Goal: Task Accomplishment & Management: Manage account settings

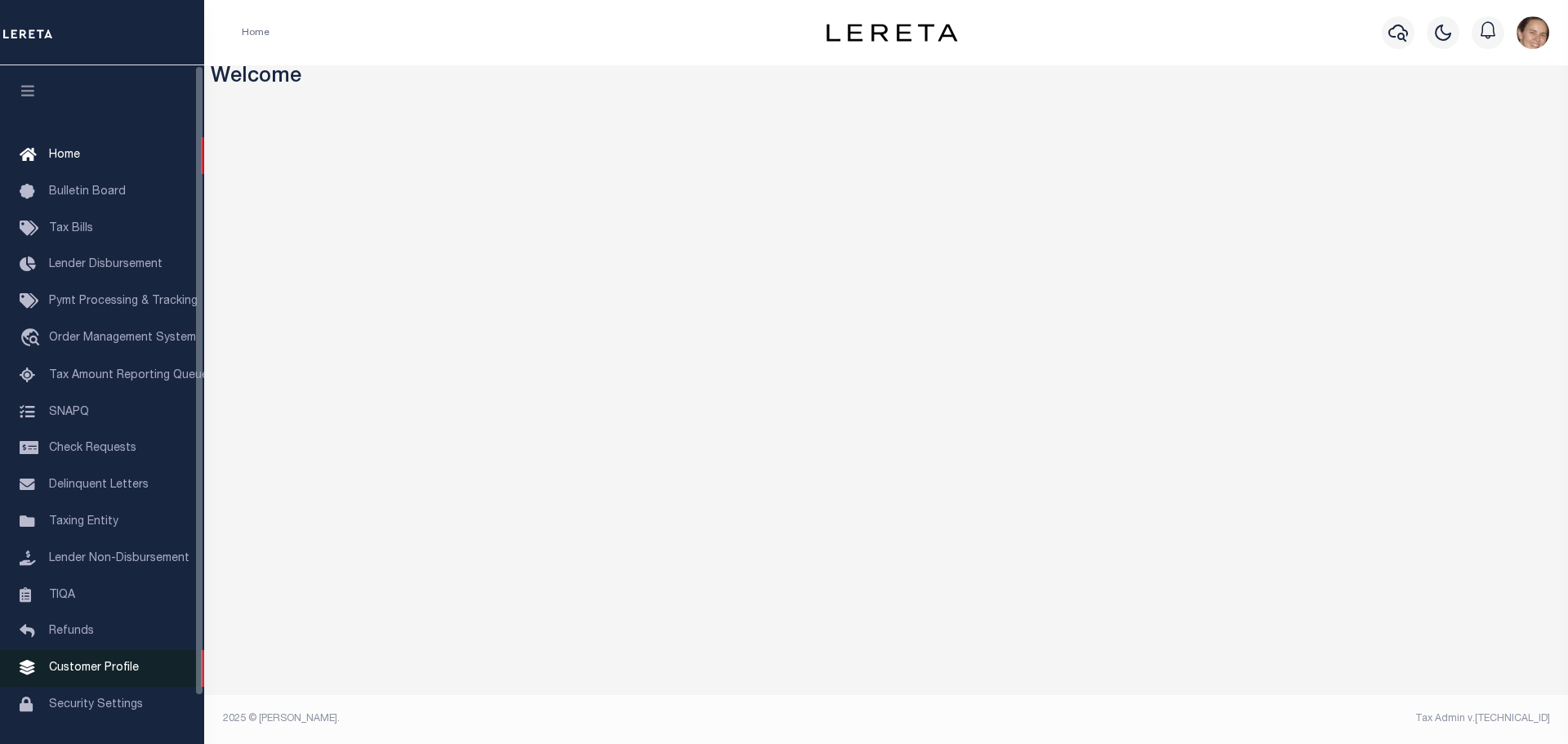
click at [82, 674] on span "Customer Profile" at bounding box center [93, 668] width 90 height 11
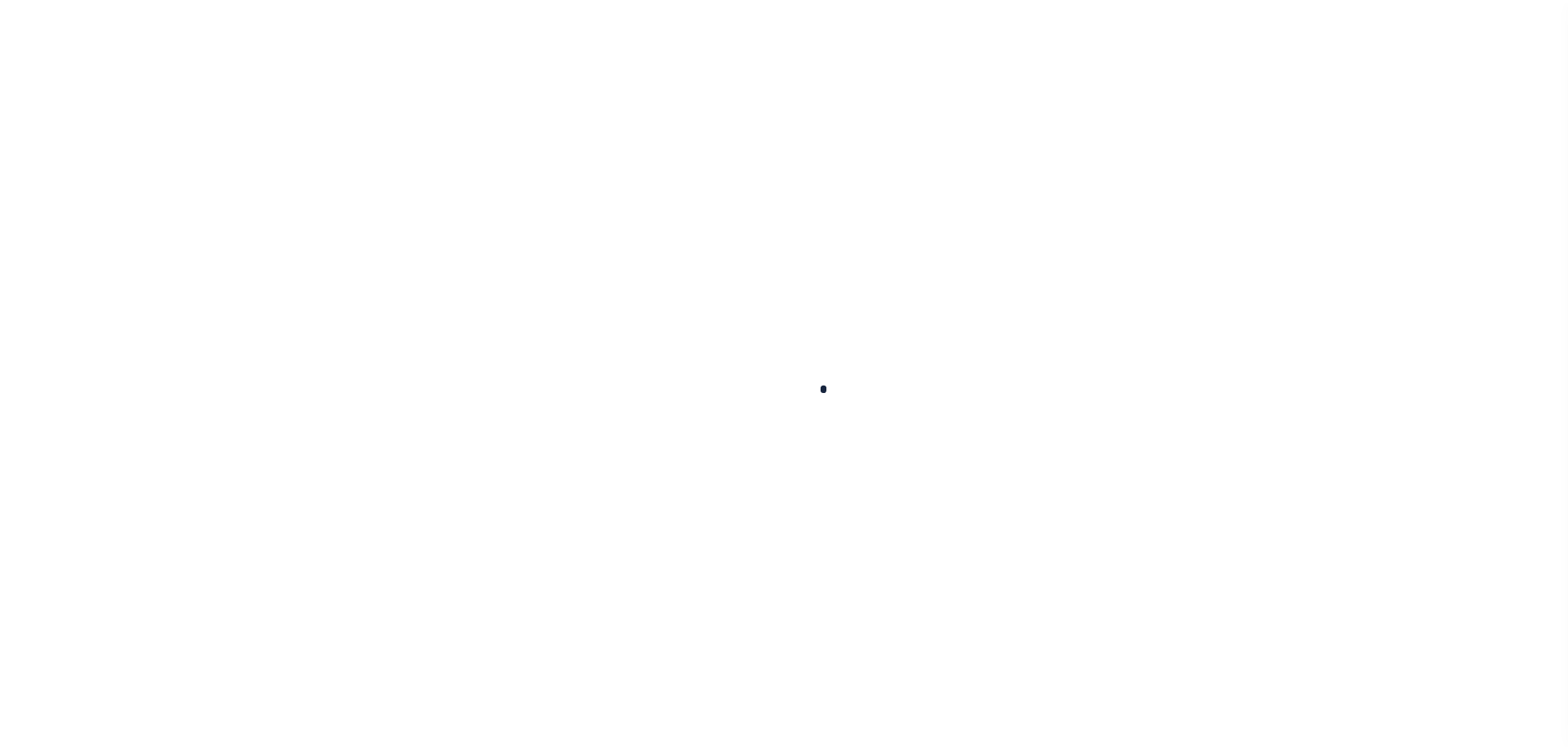
scroll to position [39, 0]
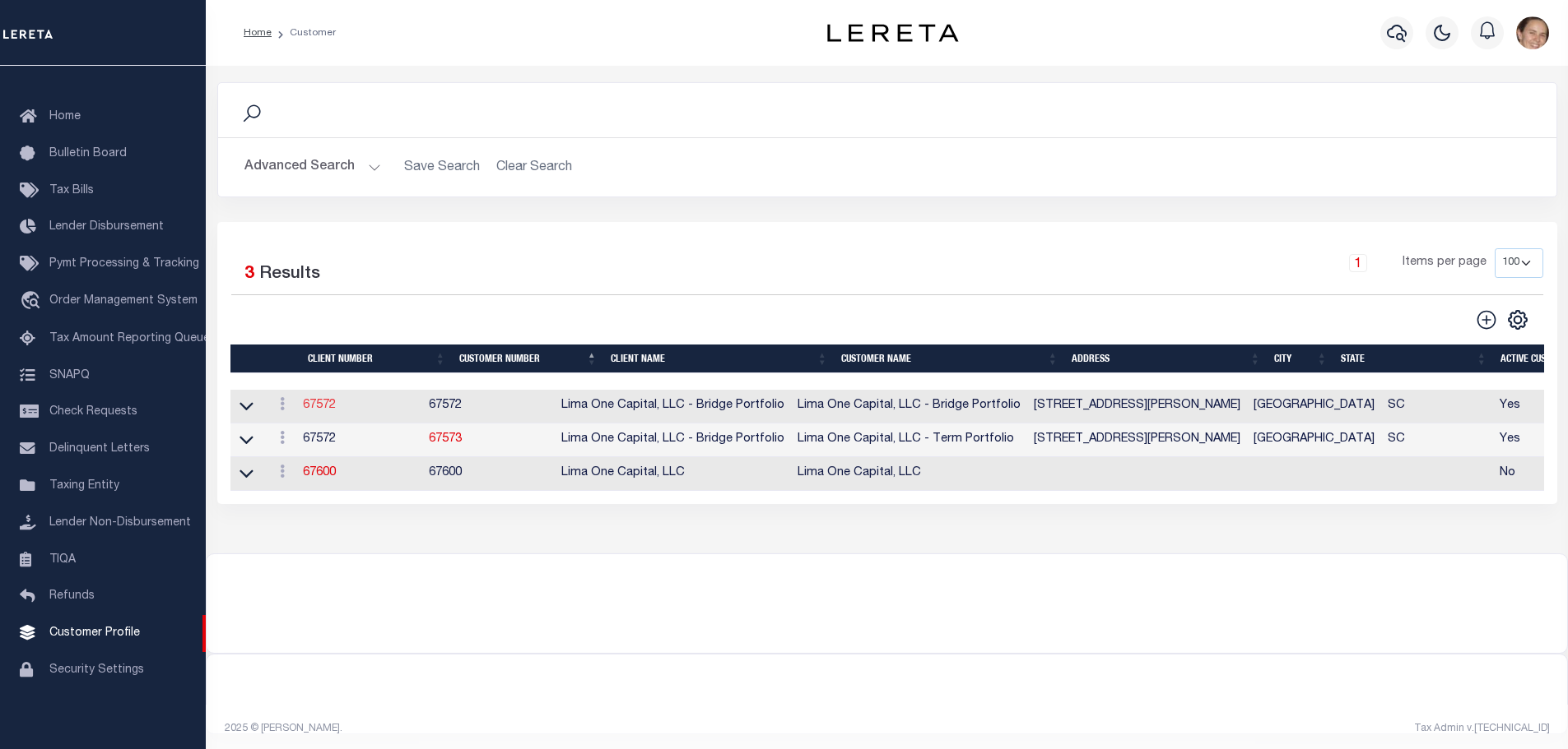
click at [335, 411] on link "67572" at bounding box center [320, 406] width 33 height 12
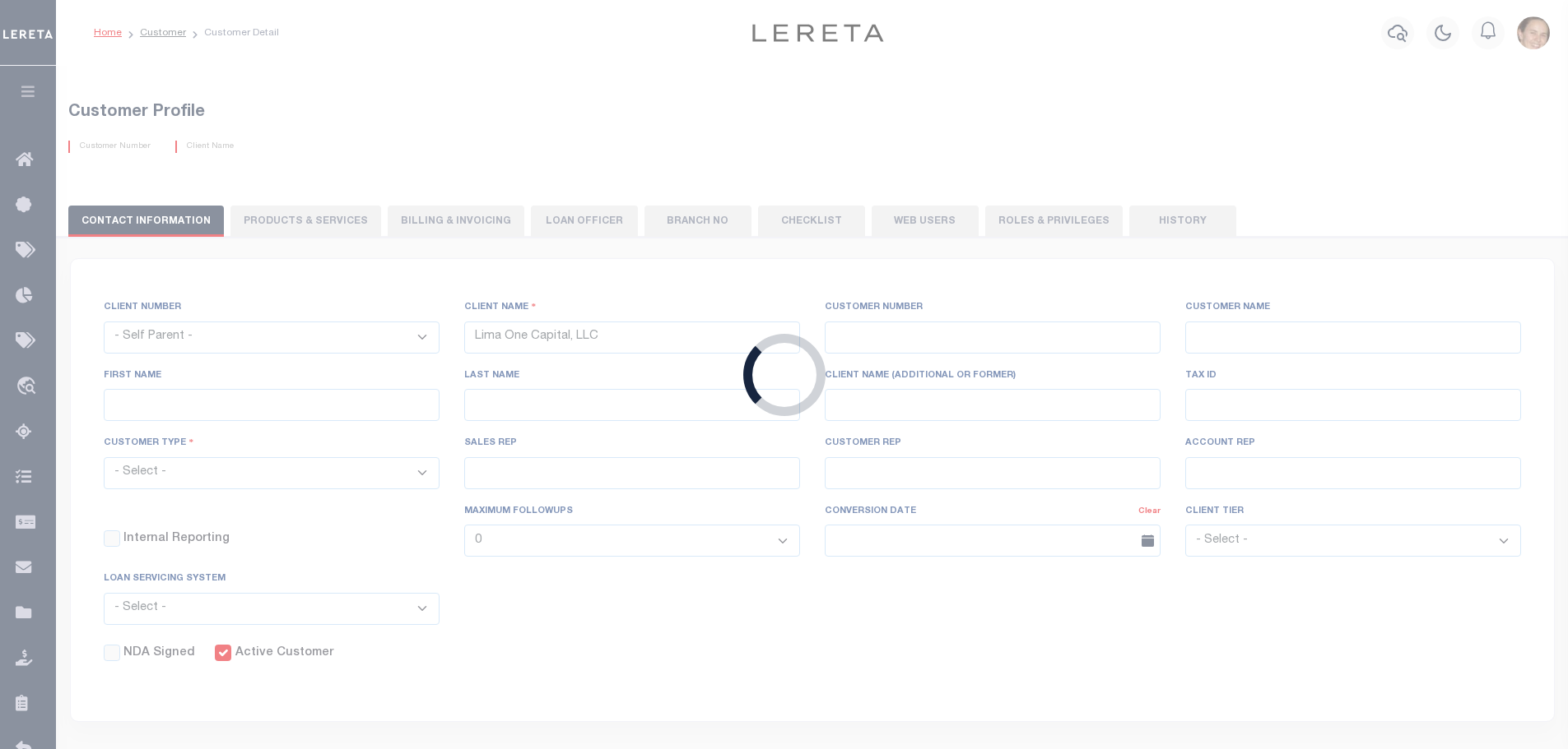
select select
type input "Lima One Capital, LLC - Bridge Portfolio"
type input "67572"
type input "Lima One Capital, LLC - Bridge Portfolio"
type input "[PERSON_NAME]"
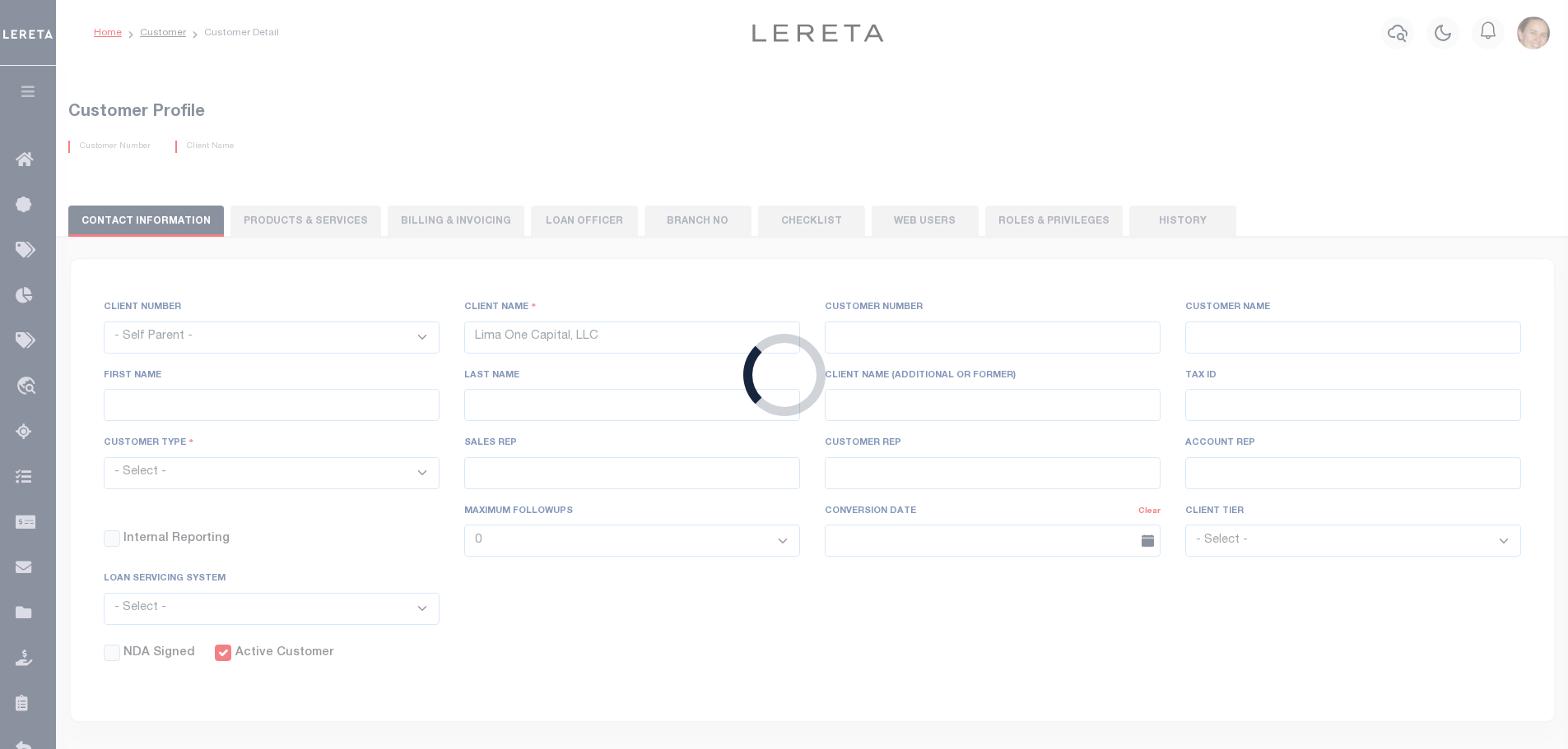
type input "[PERSON_NAME]"
select select "Residential"
type input "[PERSON_NAME]"
select select "Tier 3"
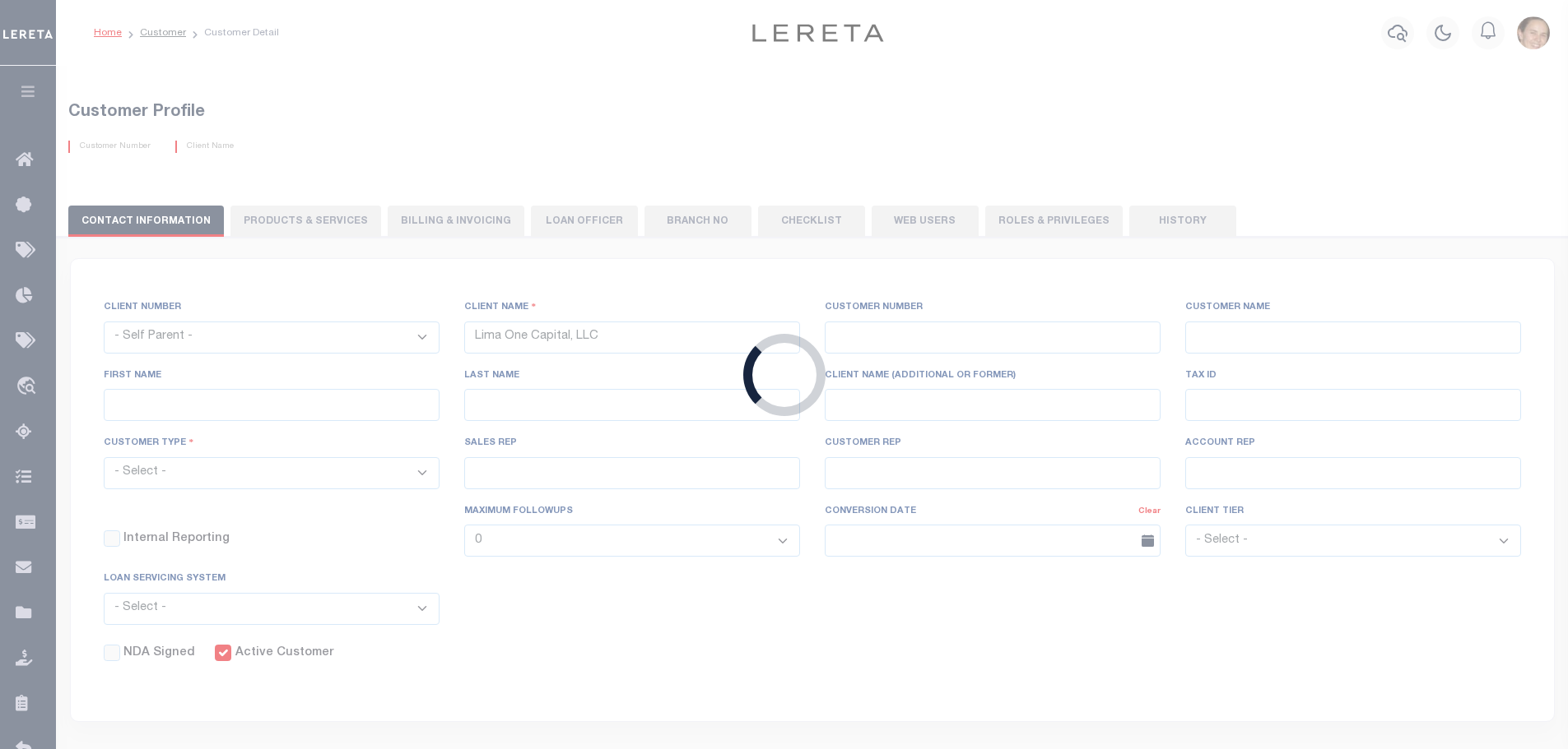
select select "OTH"
checkbox input "true"
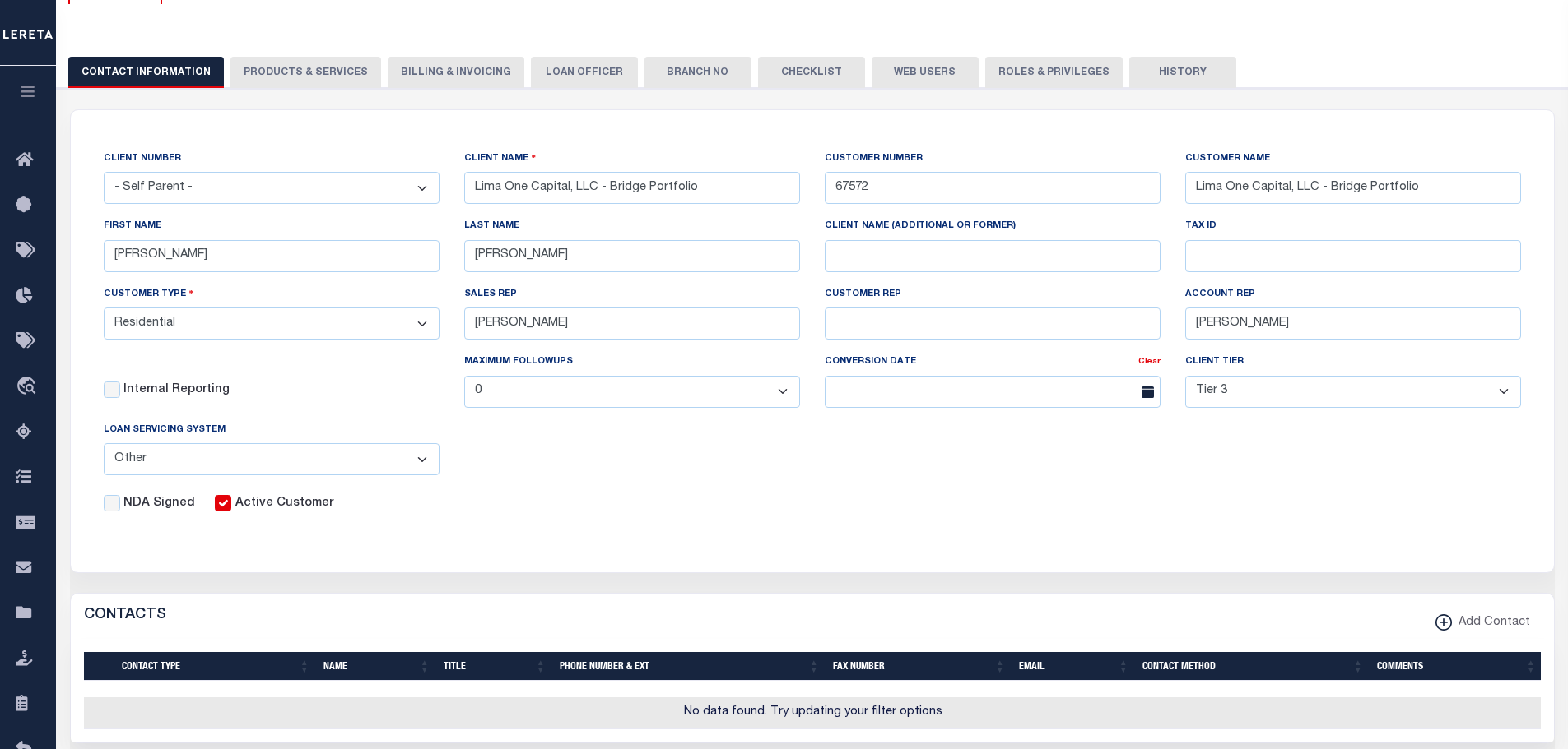
scroll to position [165, 0]
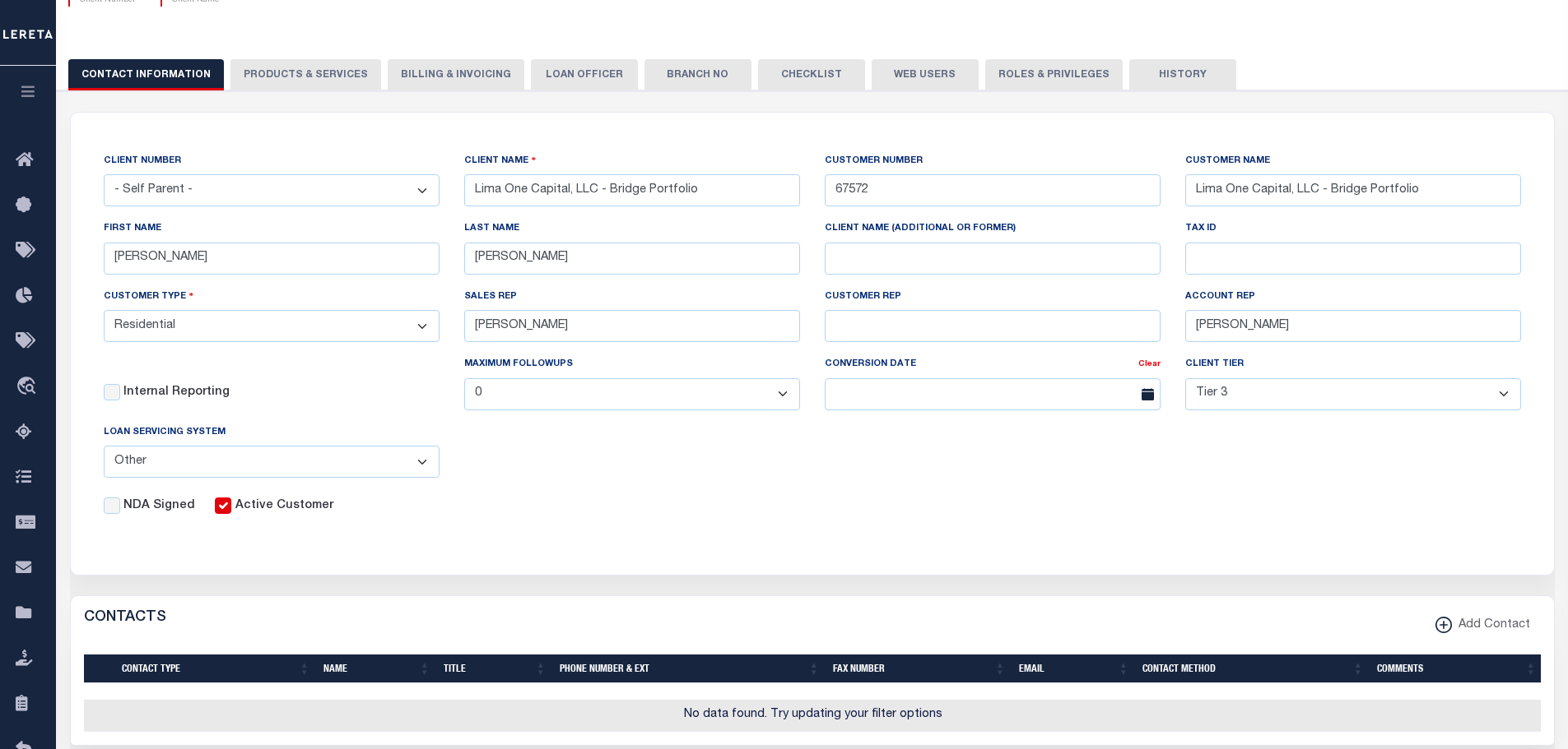
click at [344, 72] on button "PRODUCTS & SERVICES" at bounding box center [305, 75] width 151 height 32
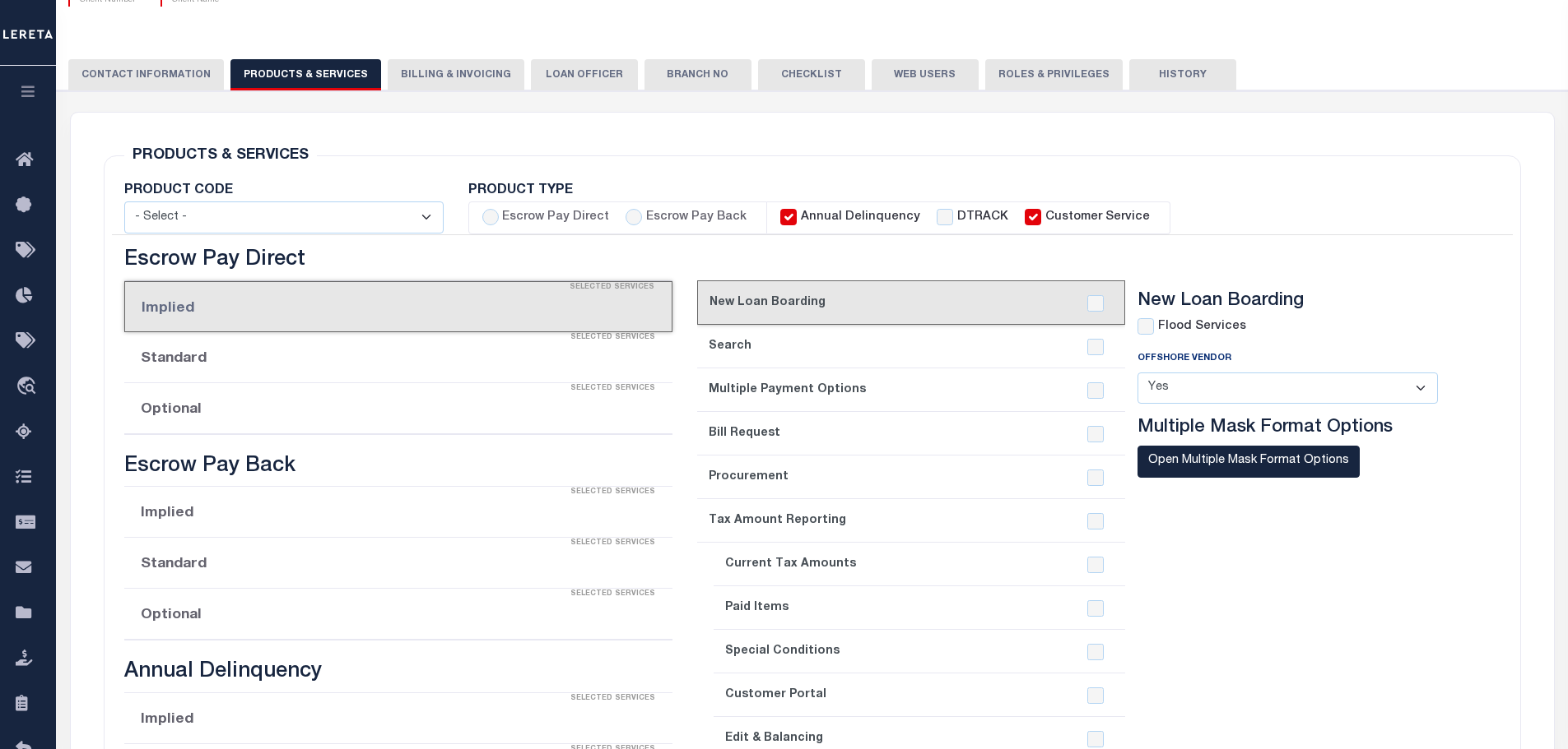
select select "STX"
radio input "true"
checkbox input "true"
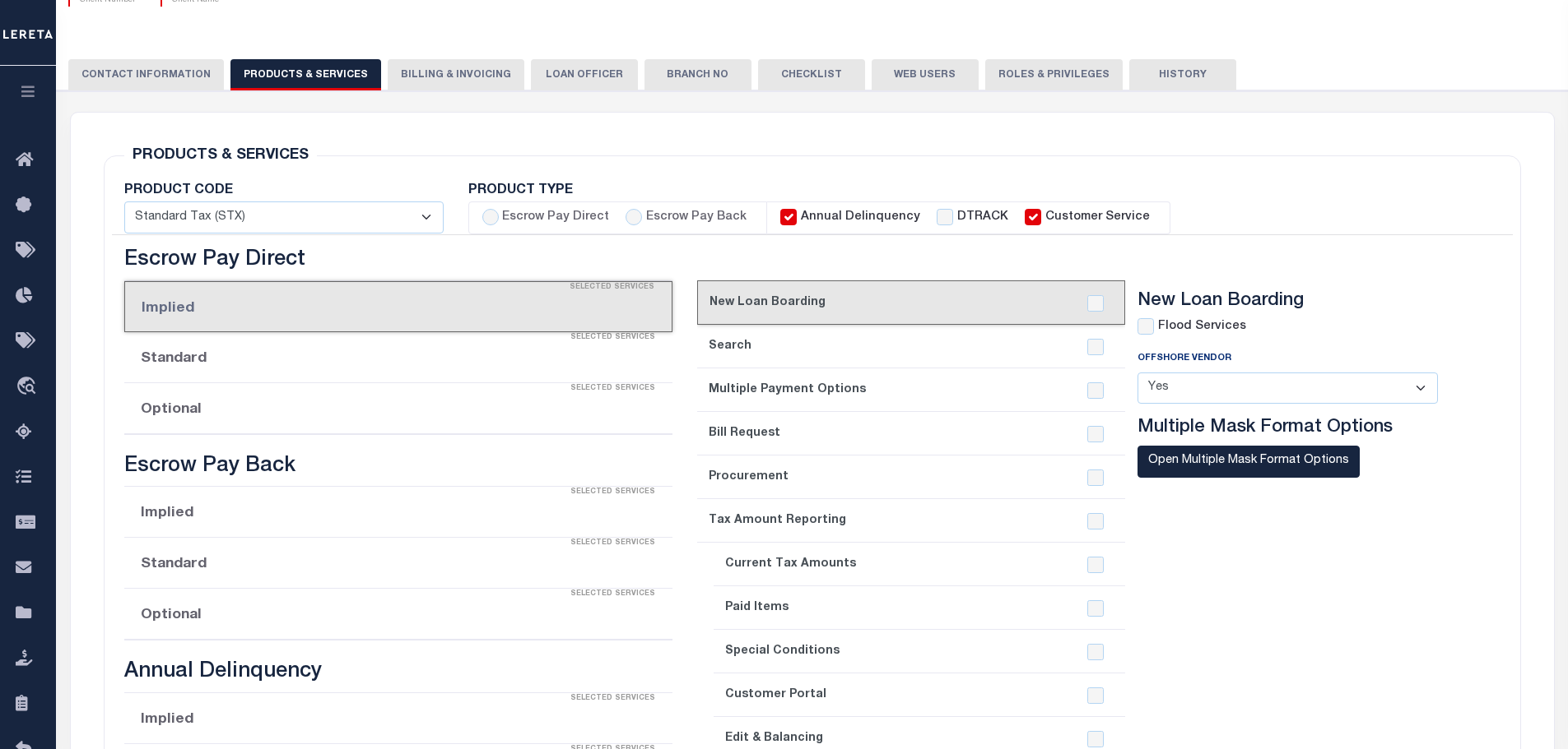
checkbox input "true"
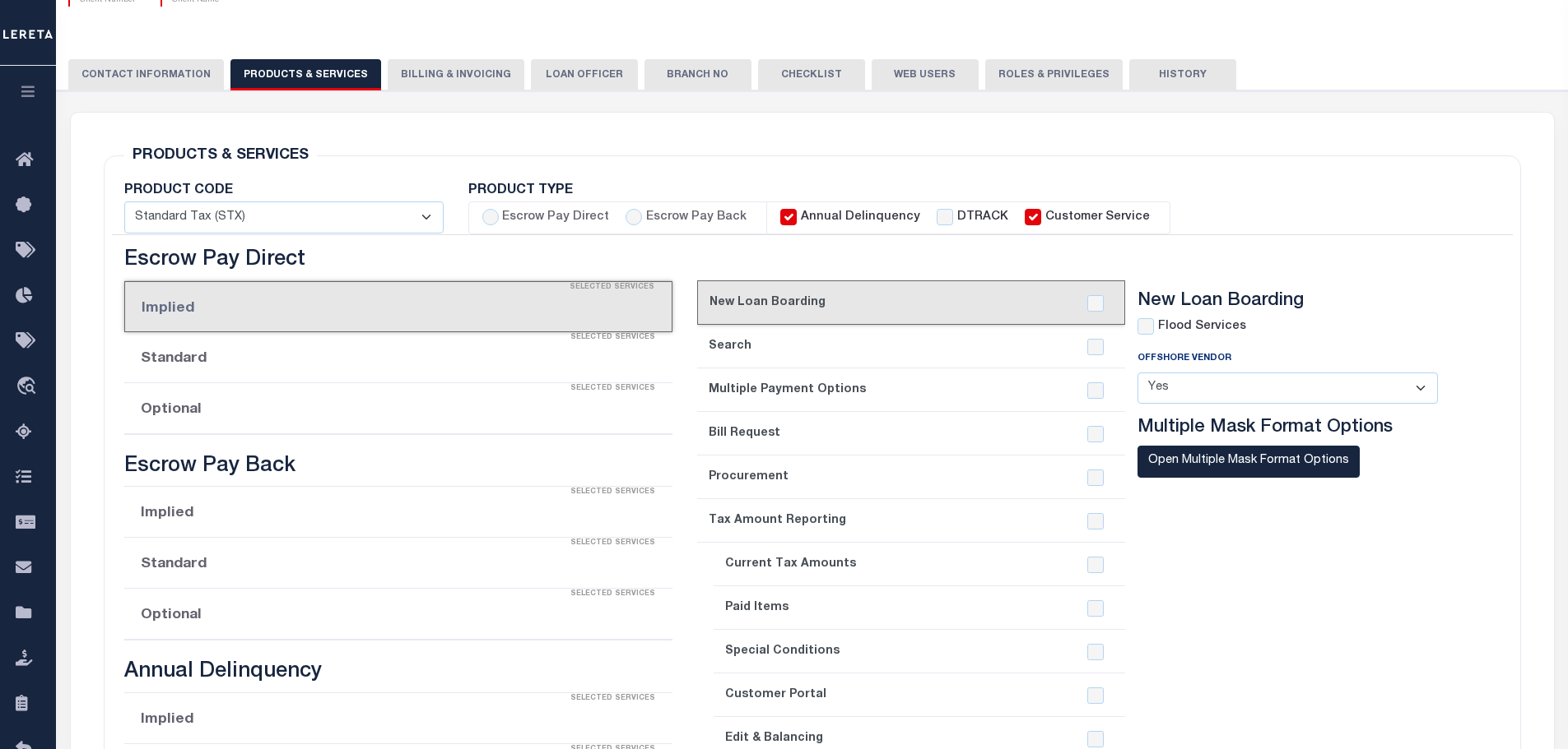
checkbox input "true"
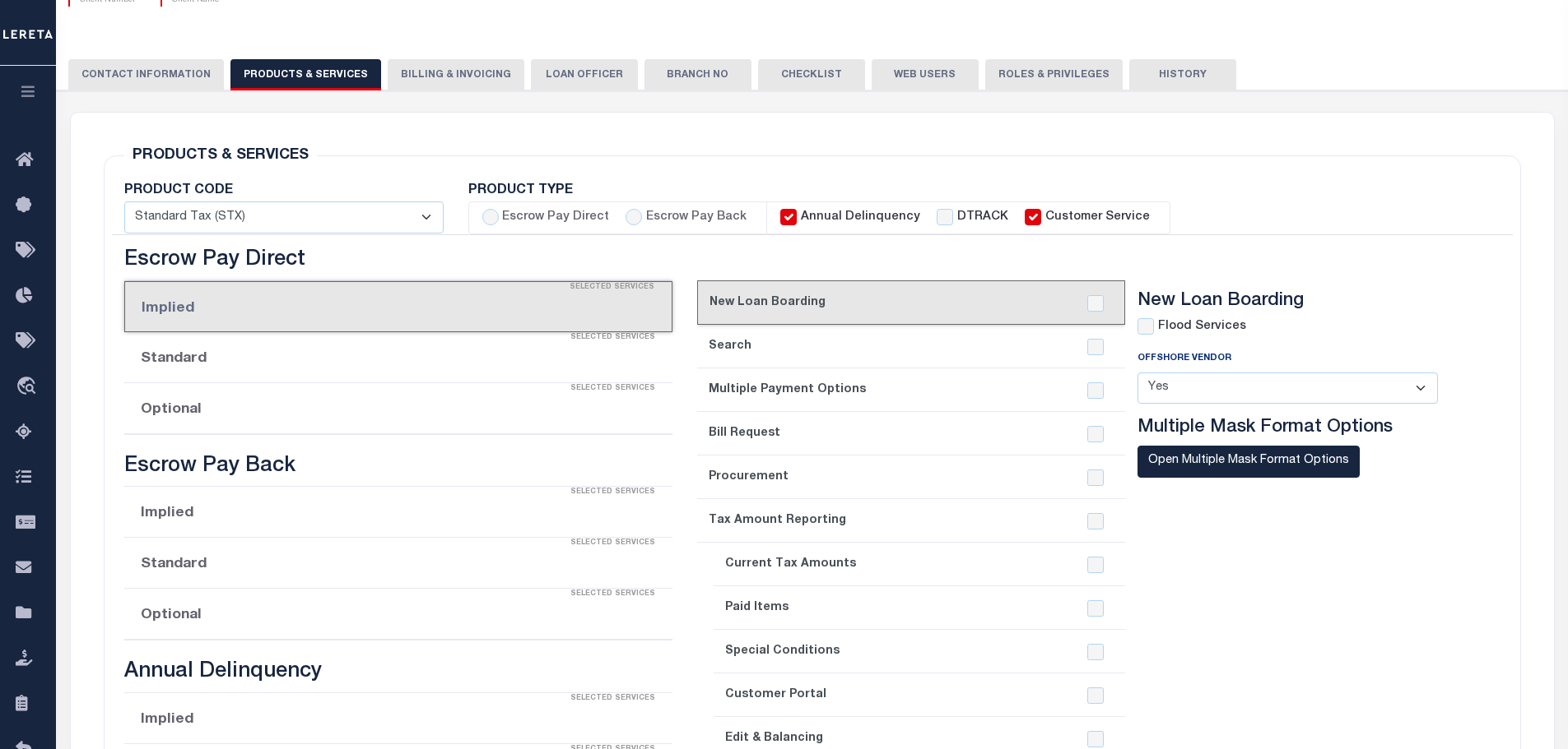
type textarea "Bridge loans held by customer up to 24 months - $45.00 per loan Bridge loans he…"
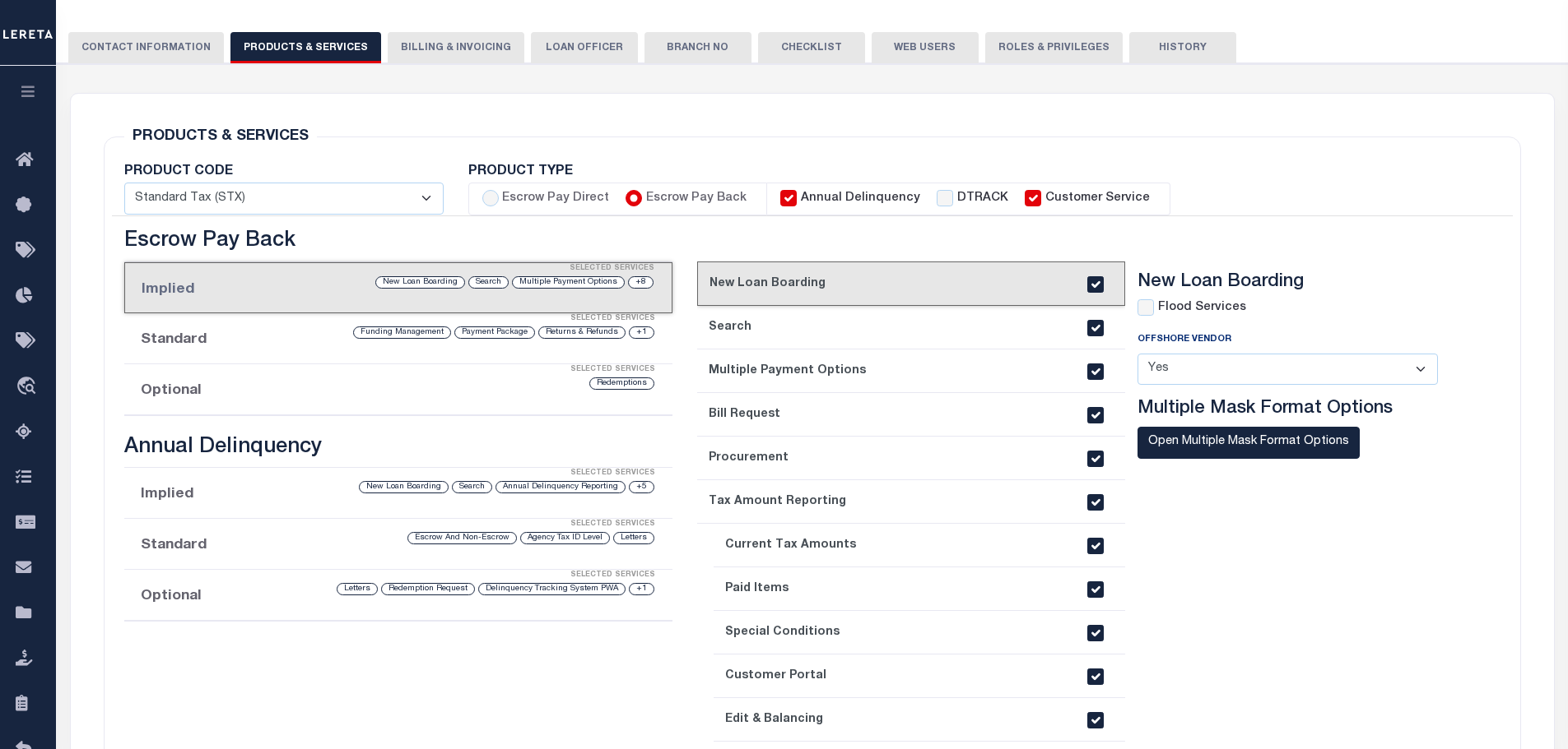
scroll to position [220, 0]
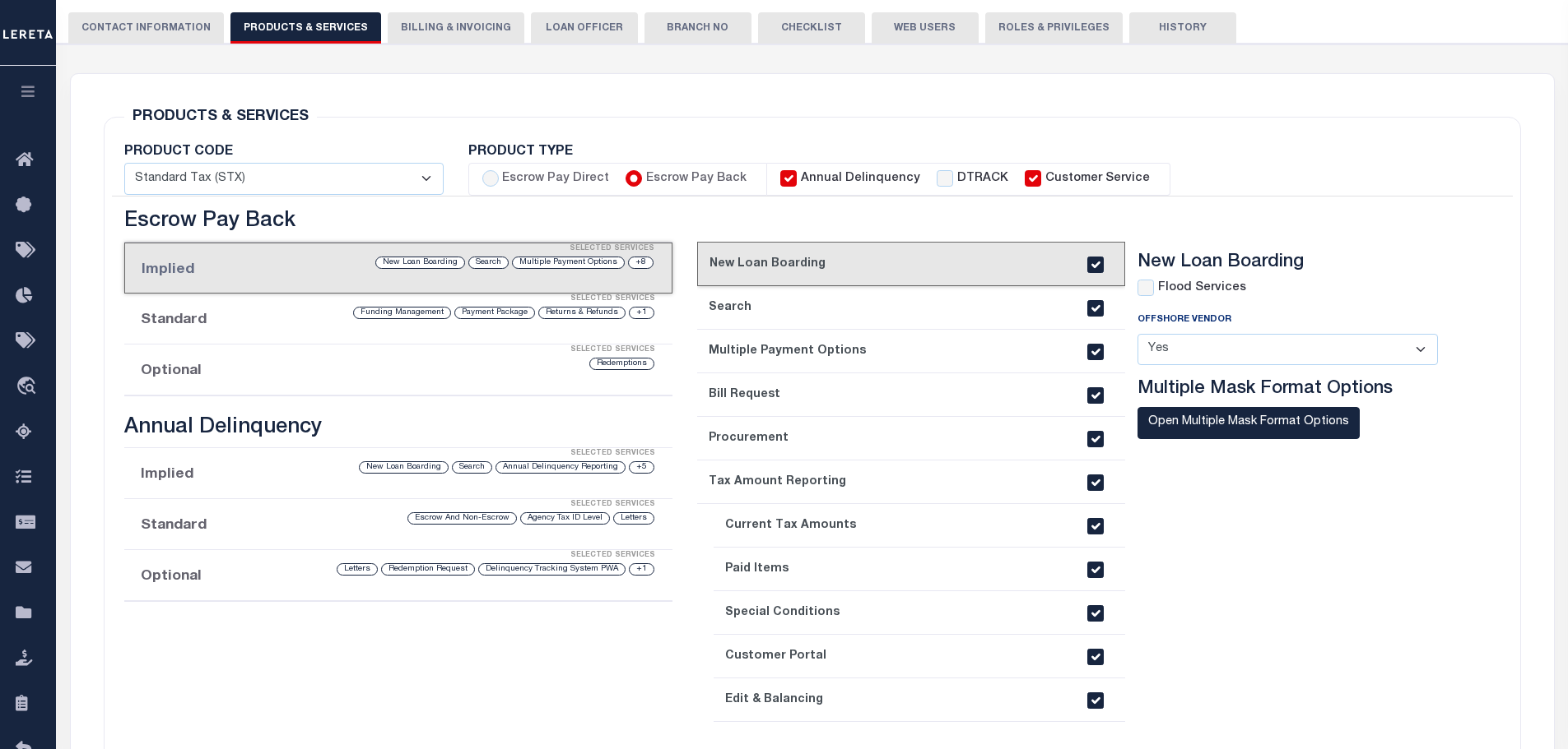
click at [453, 35] on button "Billing & Invoicing" at bounding box center [456, 28] width 136 height 32
